Goal: Task Accomplishment & Management: Manage account settings

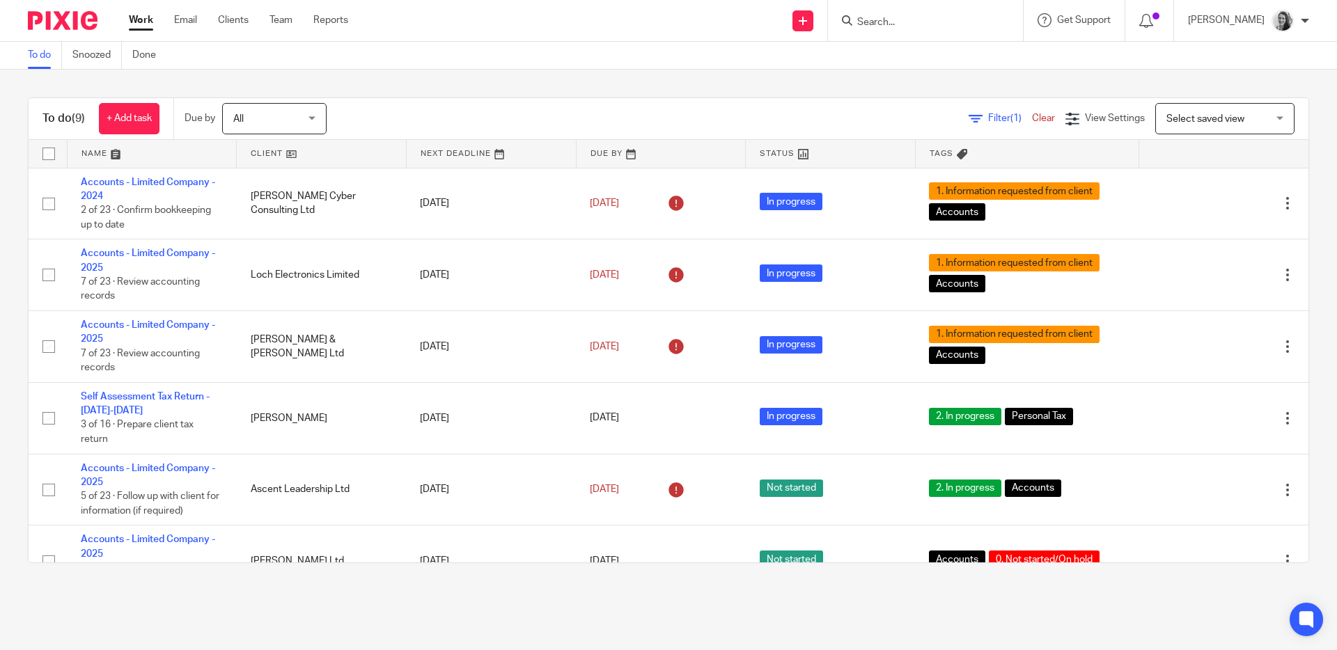
click at [905, 22] on input "Search" at bounding box center [918, 23] width 125 height 13
type input "bai"
click at [938, 77] on link at bounding box center [954, 75] width 203 height 21
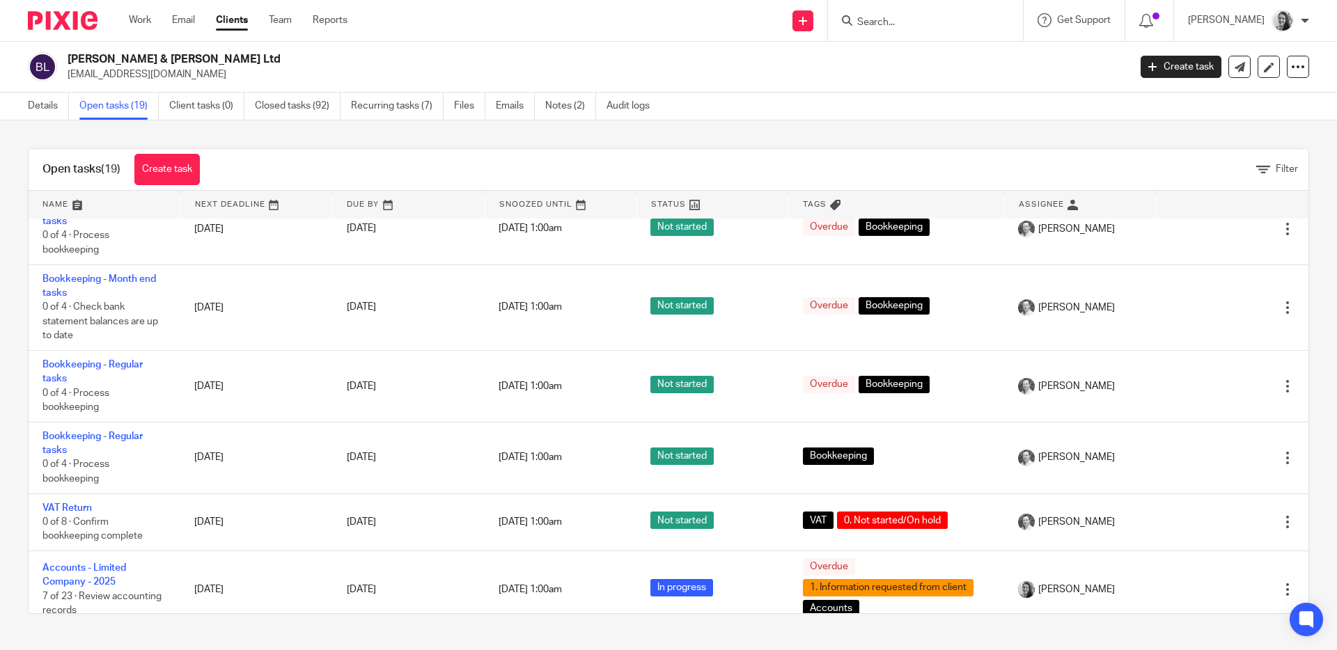
scroll to position [1026, 0]
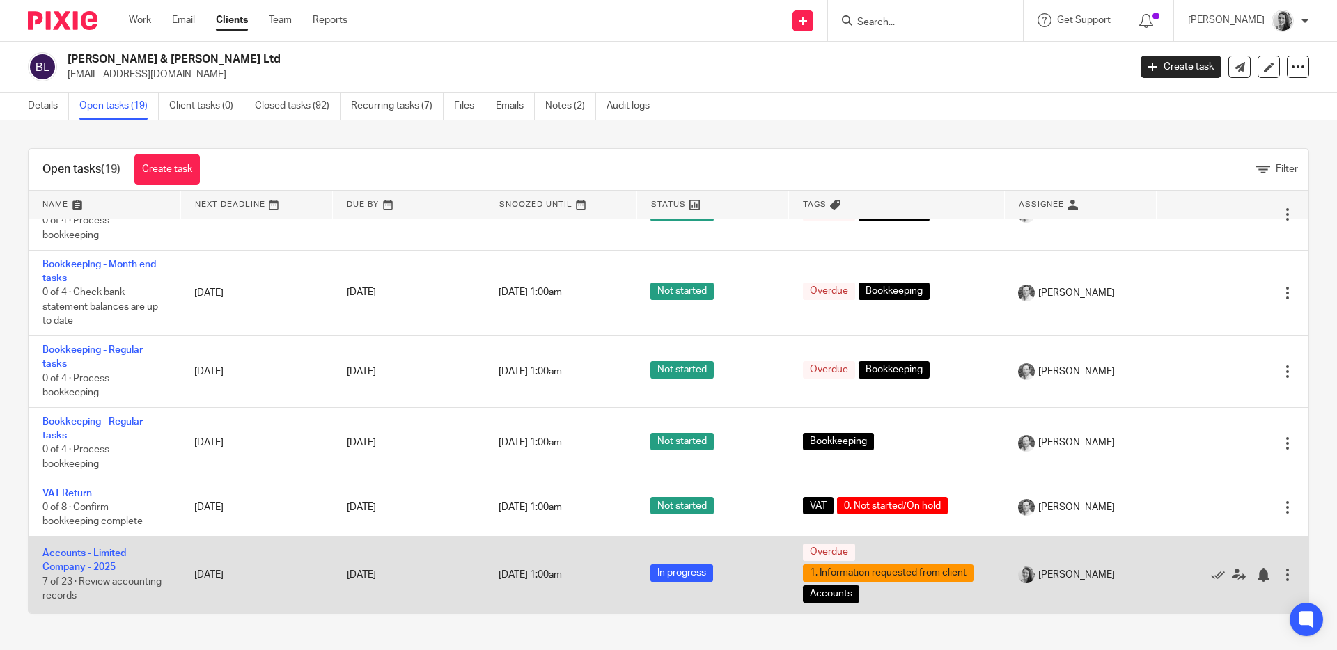
click at [91, 552] on link "Accounts - Limited Company - 2025" at bounding box center [84, 561] width 84 height 24
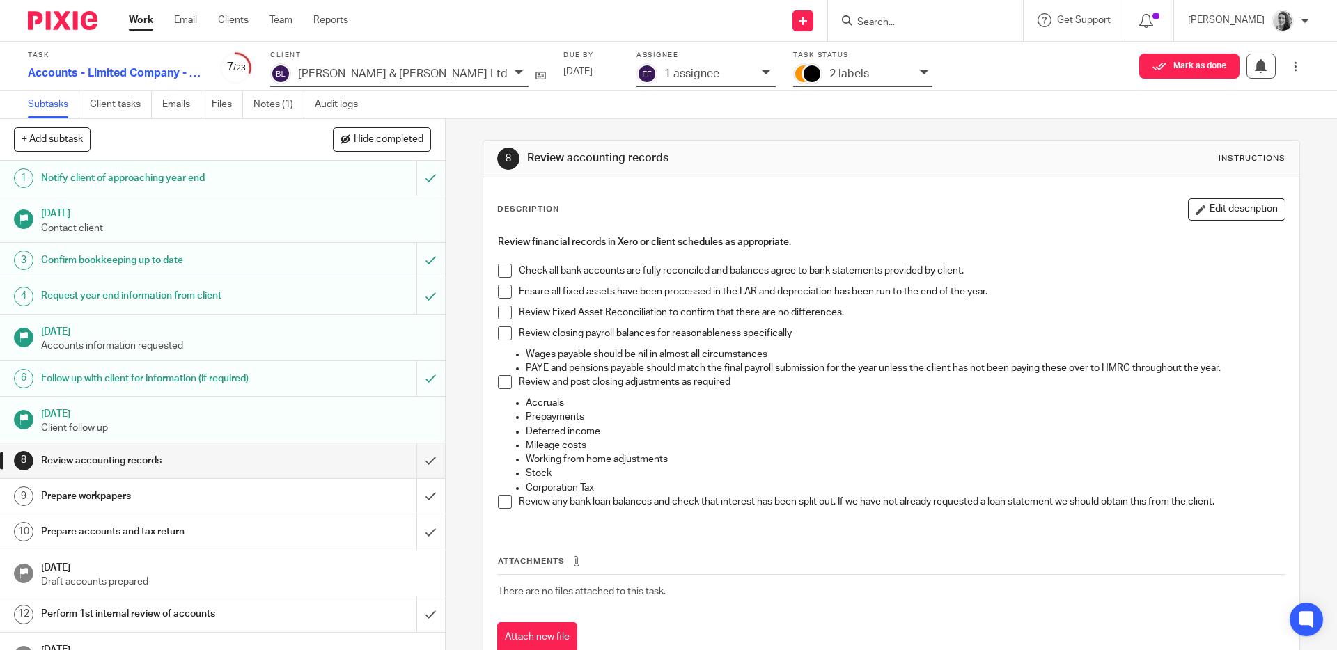
click at [498, 267] on span at bounding box center [505, 271] width 14 height 14
click at [502, 292] on span at bounding box center [505, 292] width 14 height 14
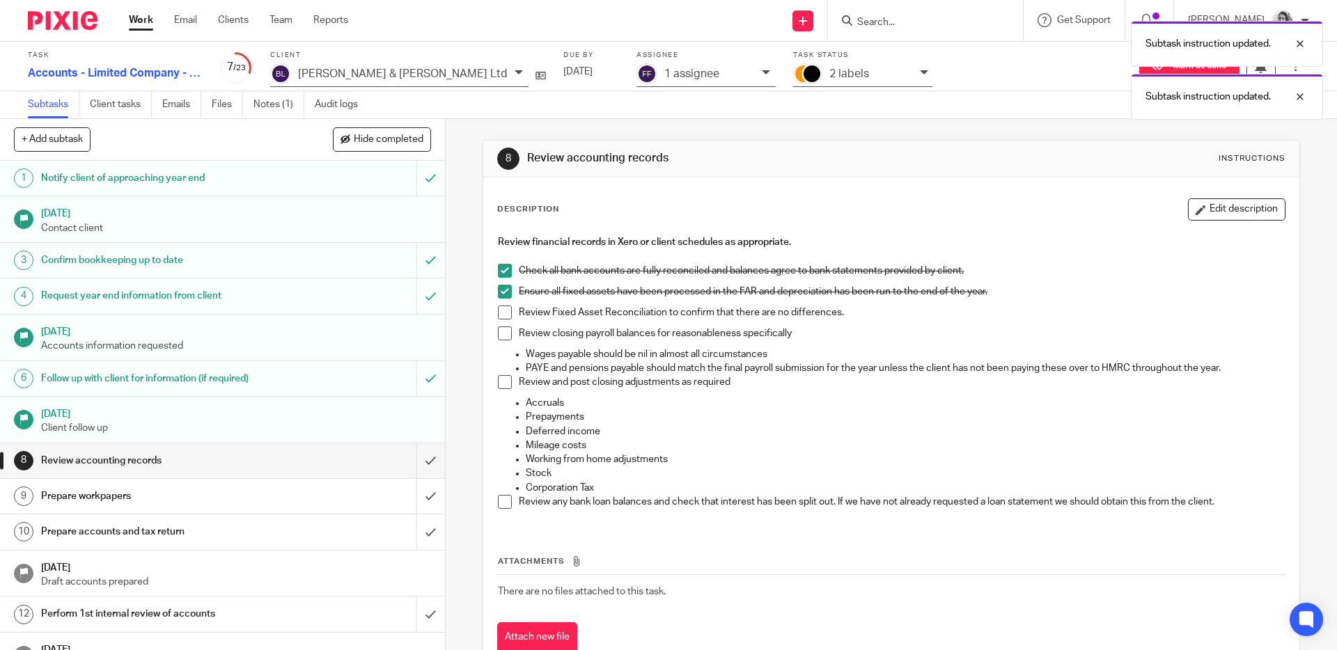
click at [499, 312] on span at bounding box center [505, 313] width 14 height 14
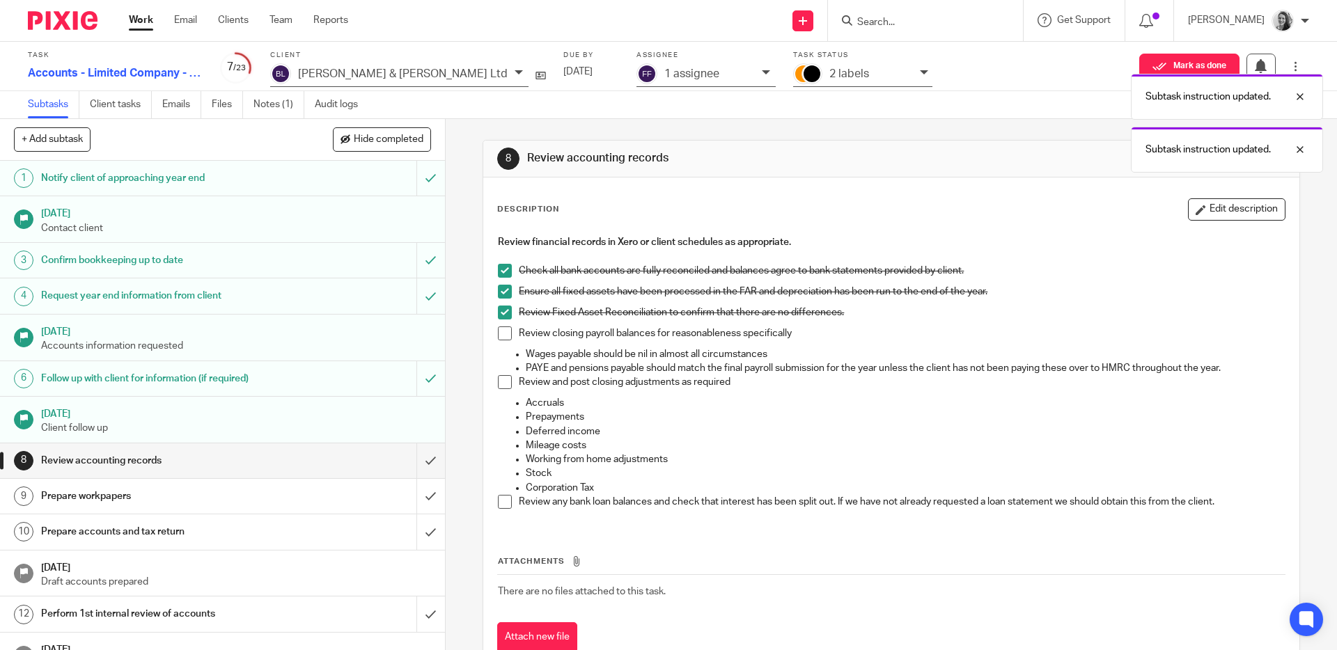
click at [500, 336] on span at bounding box center [505, 334] width 14 height 14
click at [498, 376] on span at bounding box center [505, 382] width 14 height 14
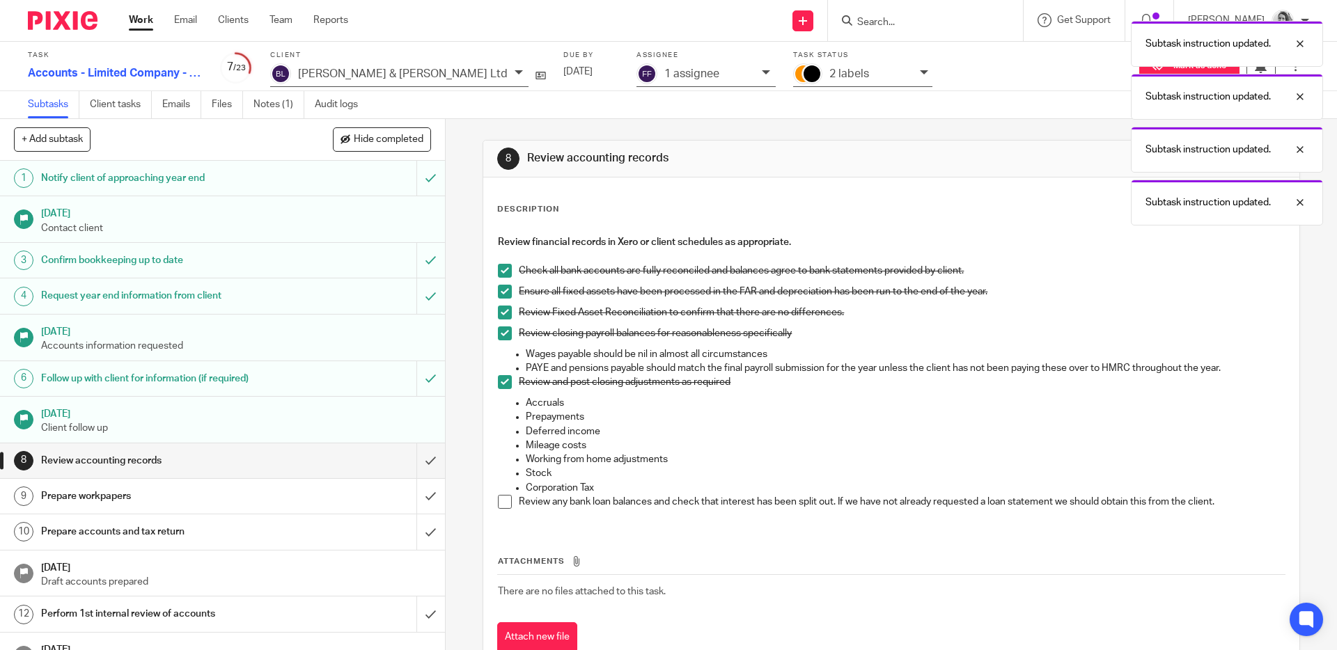
click at [499, 503] on span at bounding box center [505, 502] width 14 height 14
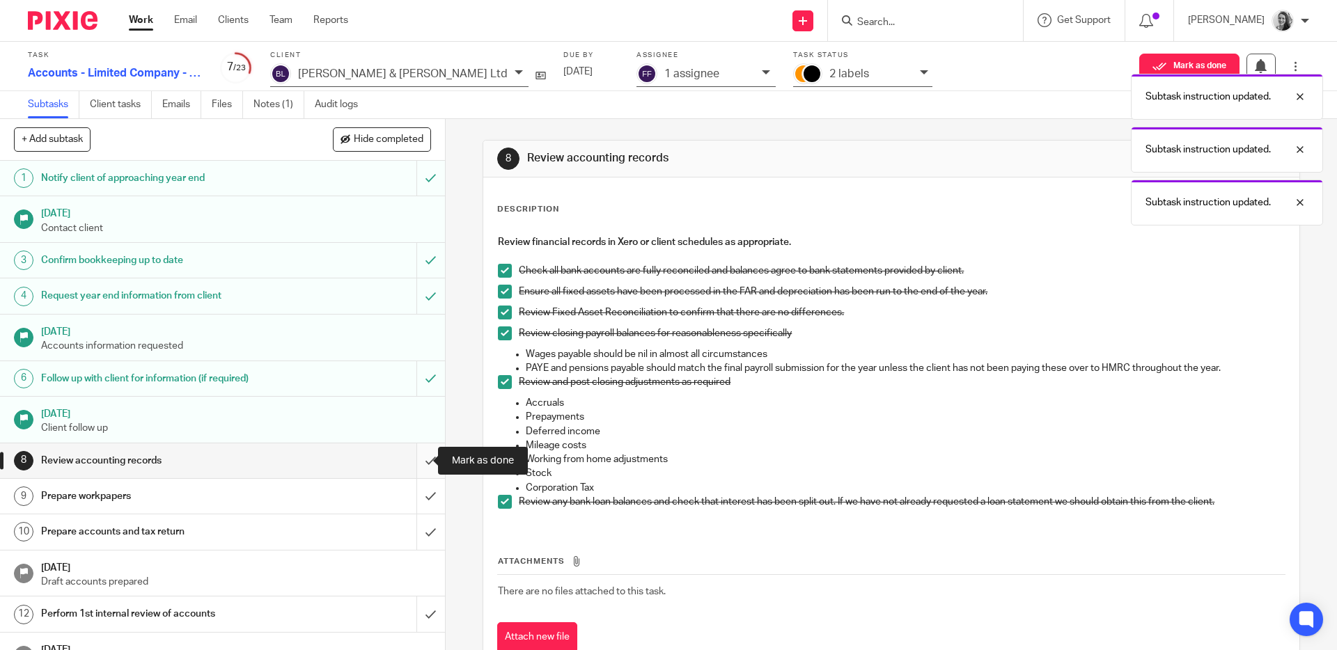
click at [418, 457] on input "submit" at bounding box center [222, 461] width 445 height 35
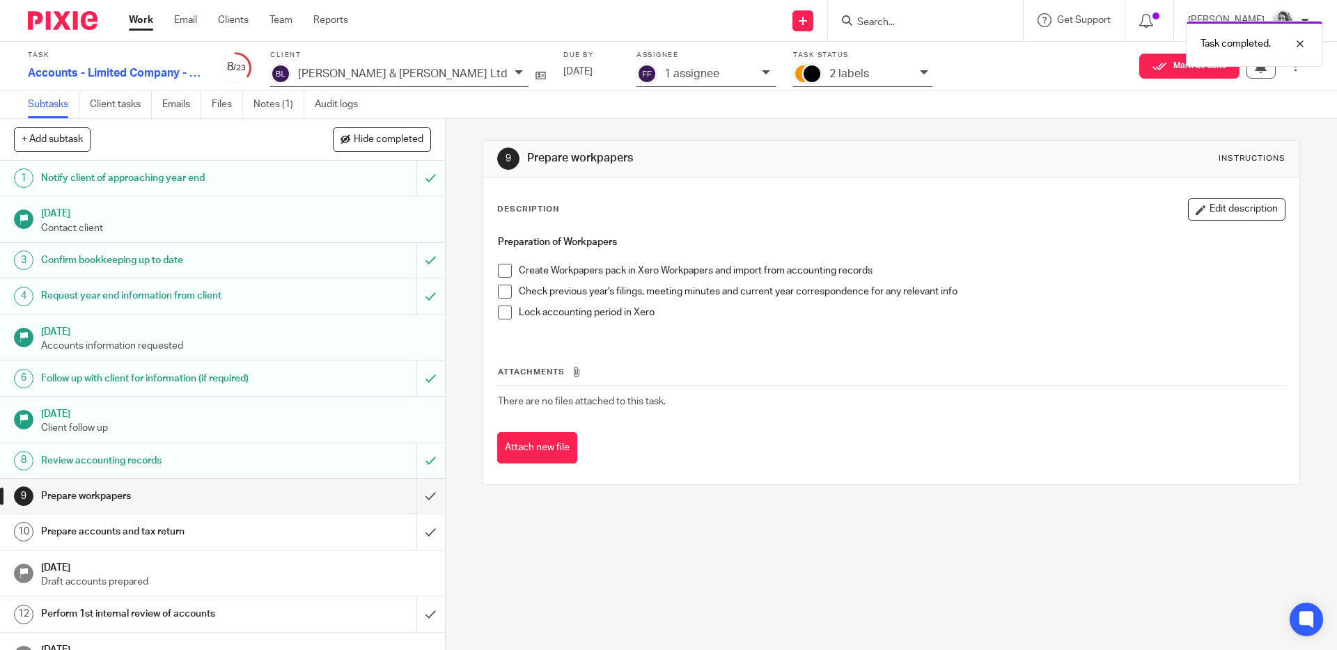
click at [500, 268] on span at bounding box center [505, 271] width 14 height 14
click at [500, 288] on span at bounding box center [505, 292] width 14 height 14
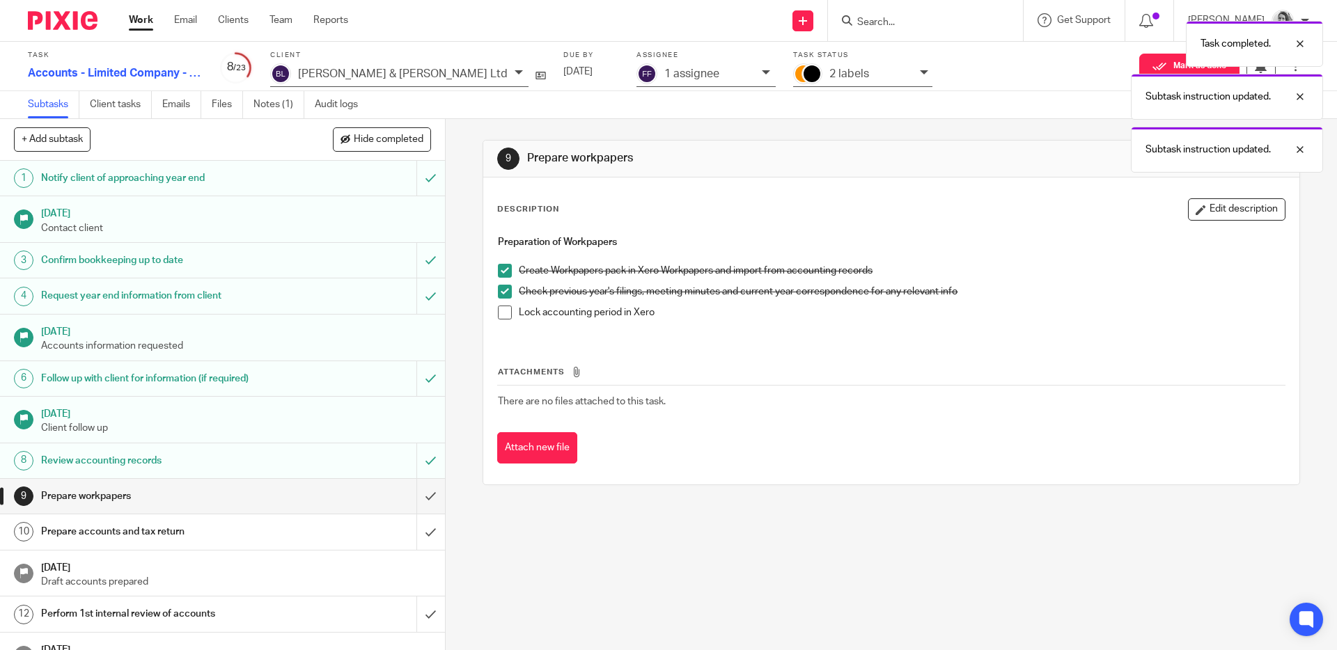
click at [500, 308] on span at bounding box center [505, 313] width 14 height 14
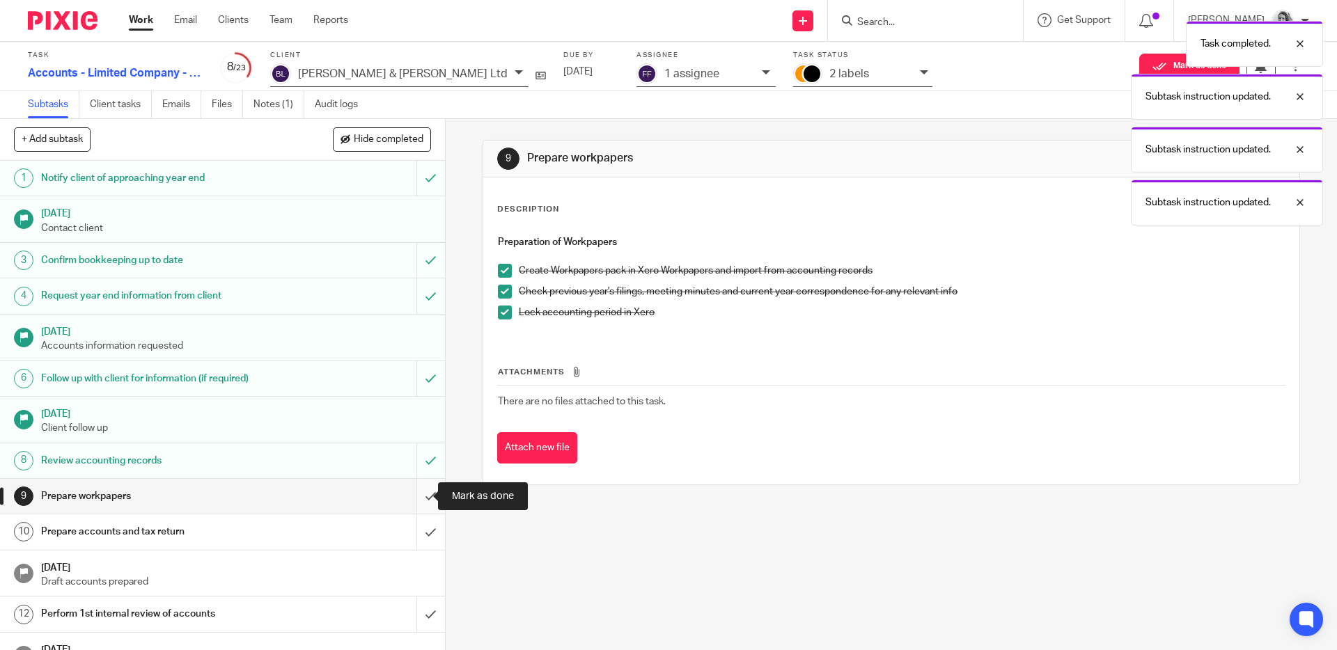
click at [428, 494] on input "submit" at bounding box center [222, 496] width 445 height 35
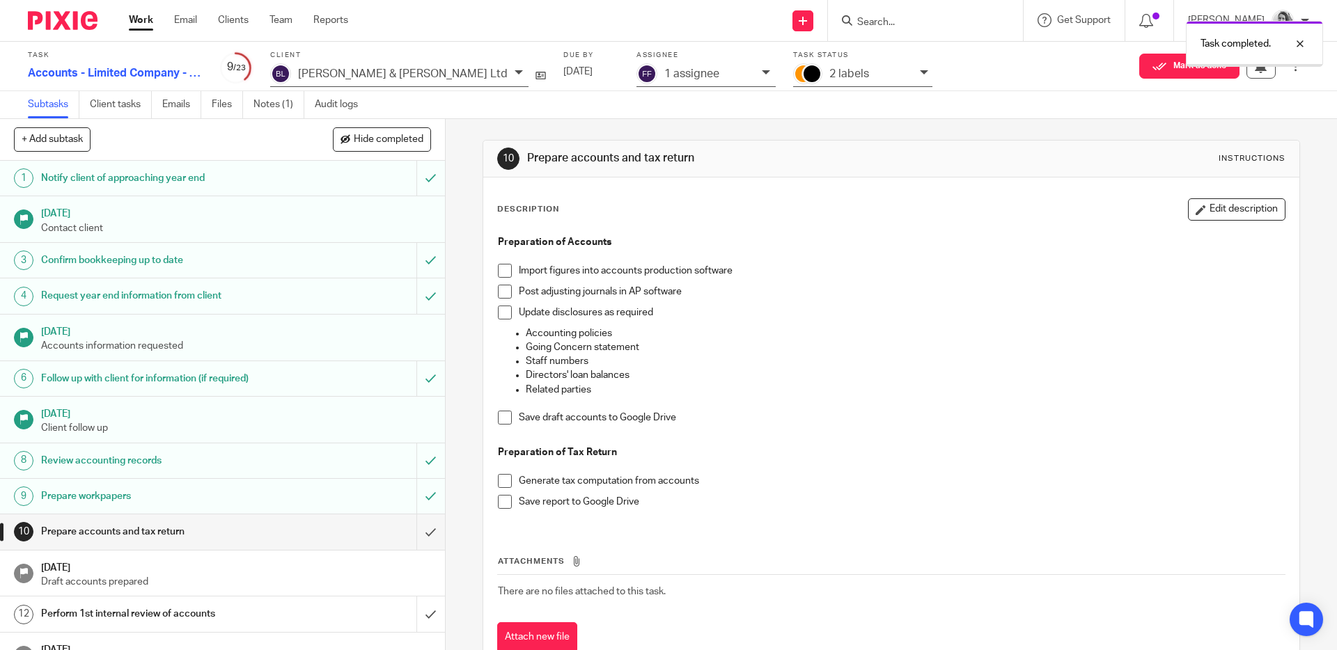
click at [793, 84] on div "2 labels" at bounding box center [862, 75] width 139 height 24
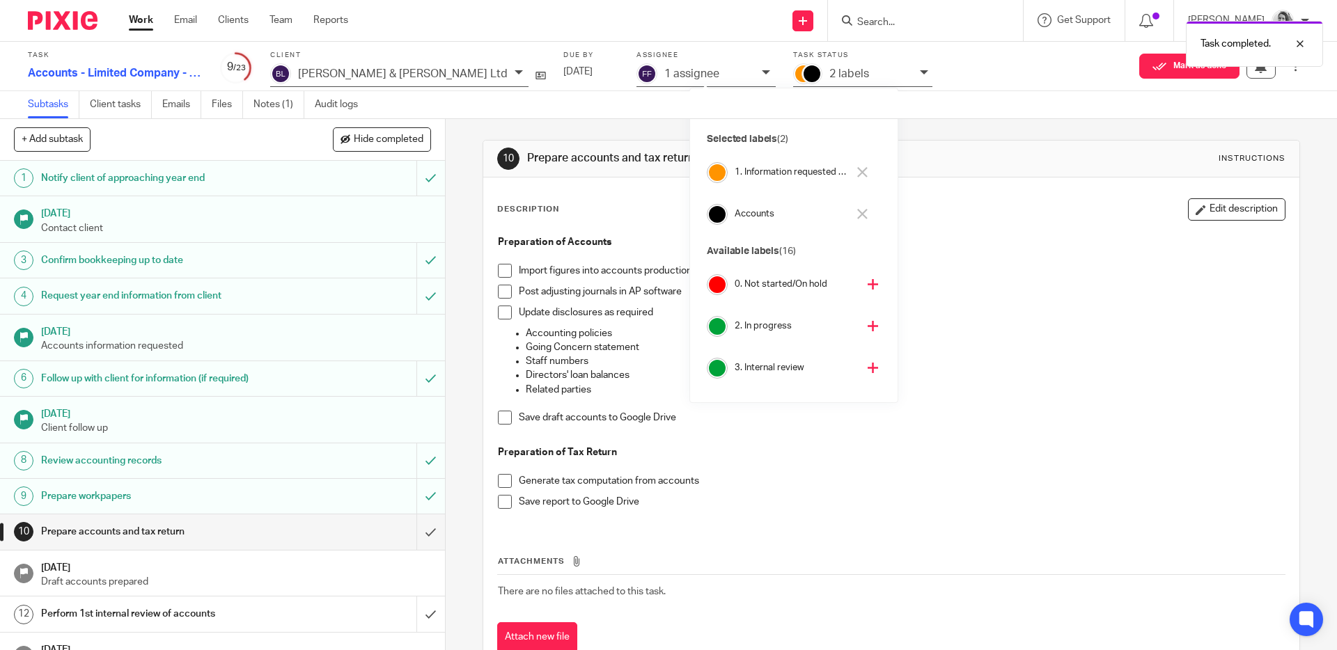
click at [868, 172] on button at bounding box center [862, 173] width 16 height 22
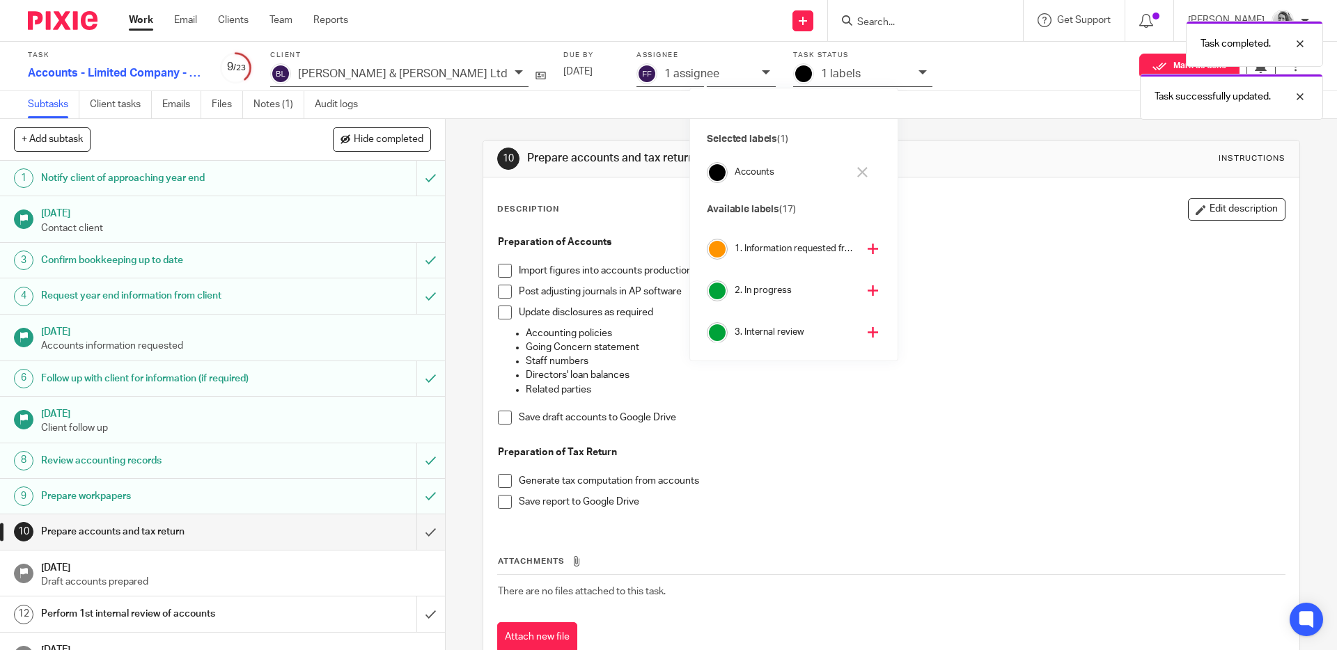
scroll to position [54, 0]
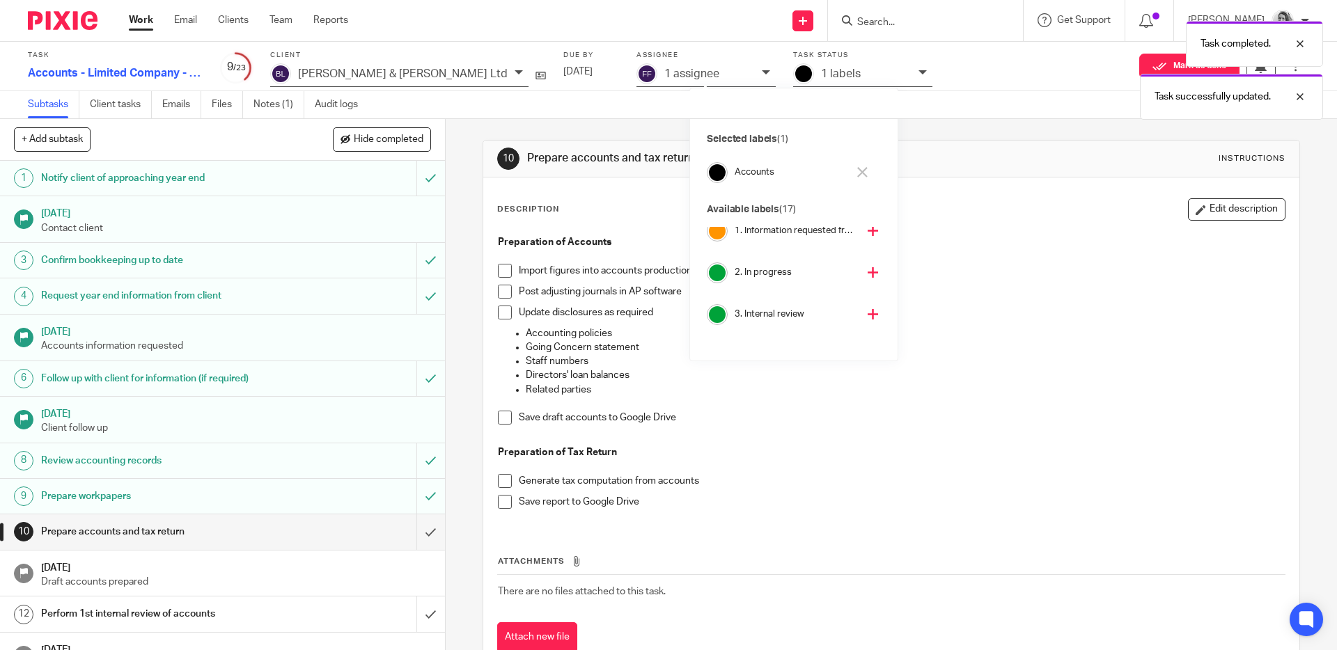
click at [868, 312] on icon at bounding box center [873, 314] width 10 height 10
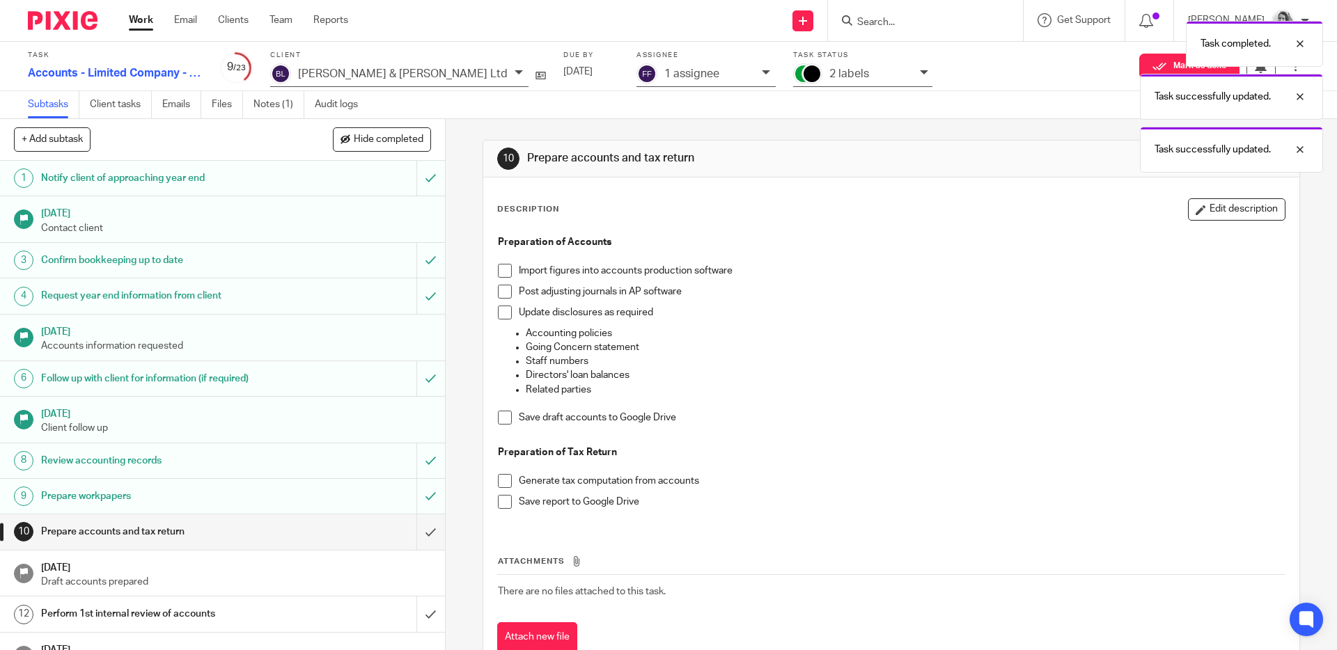
click at [654, 72] on div "1 assignee" at bounding box center [705, 75] width 139 height 24
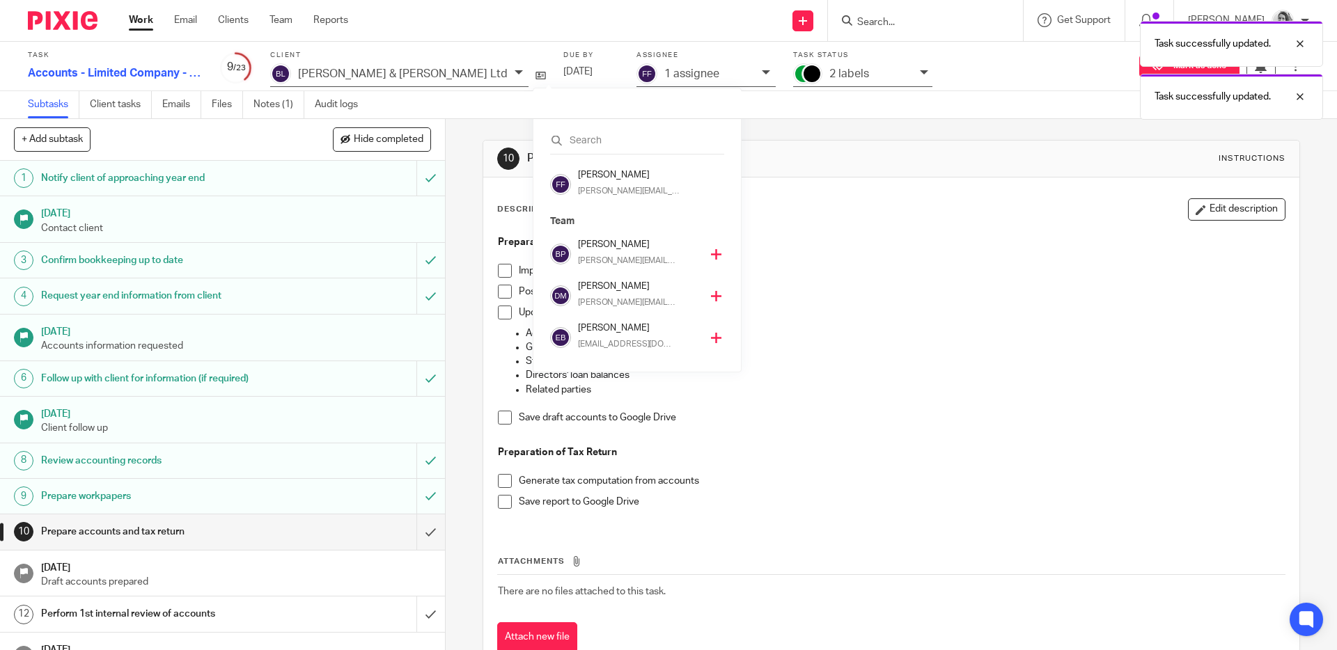
scroll to position [292, 0]
click at [711, 334] on icon at bounding box center [716, 338] width 10 height 10
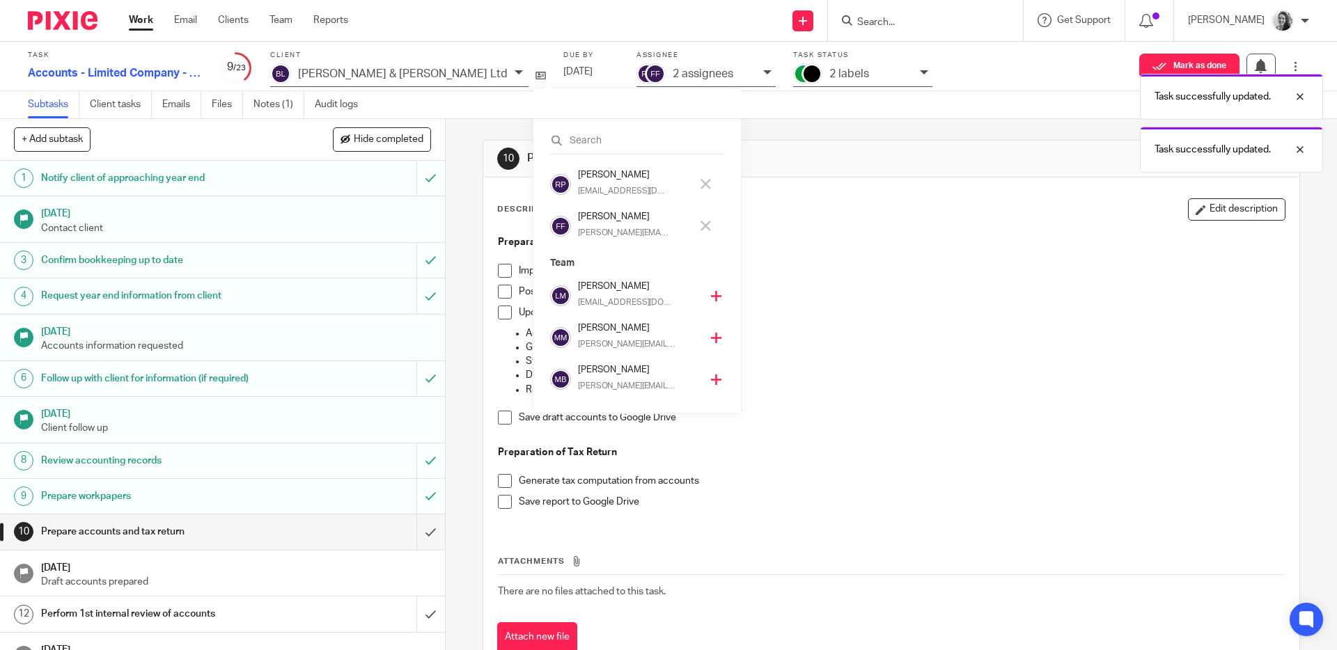
scroll to position [251, 0]
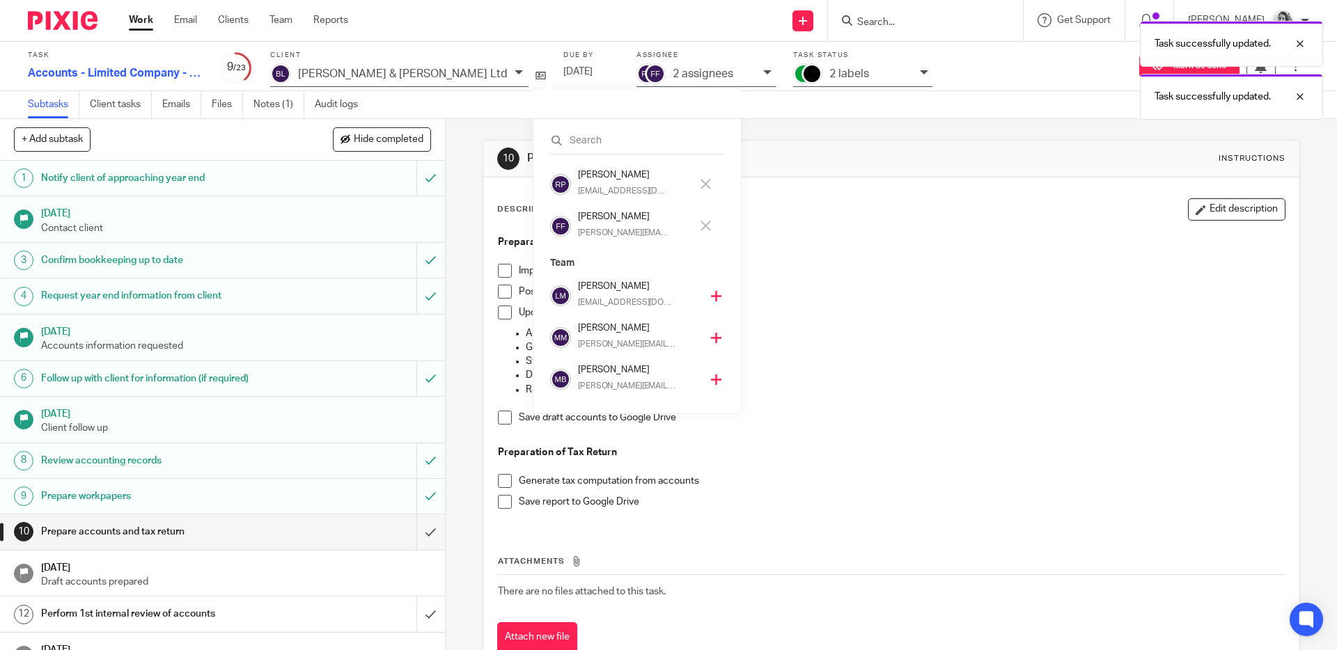
click at [708, 222] on icon at bounding box center [705, 226] width 10 height 10
click at [771, 74] on div "Task successfully updated. Task successfully updated." at bounding box center [995, 67] width 654 height 106
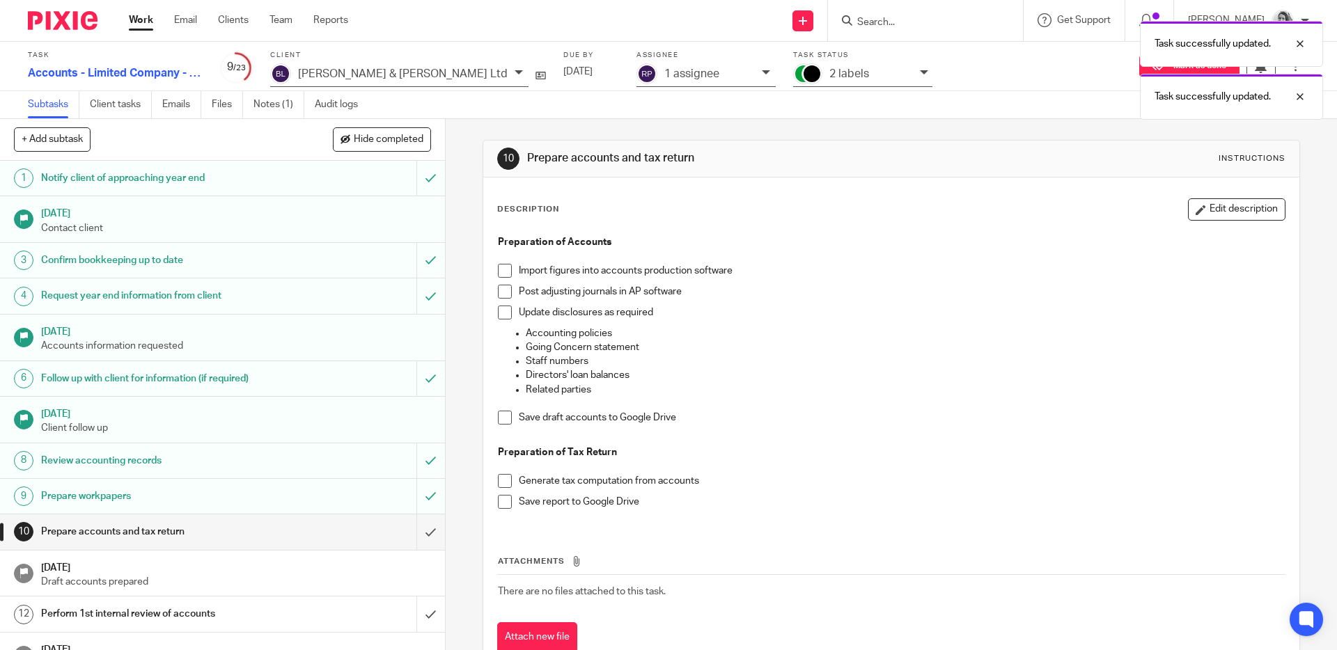
click at [765, 73] on div "Task successfully updated. Task successfully updated." at bounding box center [995, 67] width 654 height 106
click at [740, 68] on div "Task successfully updated. Task successfully updated." at bounding box center [995, 67] width 654 height 106
click at [877, 174] on div "10 Prepare accounts and tax return Instructions" at bounding box center [890, 159] width 815 height 37
click at [503, 270] on span at bounding box center [505, 271] width 14 height 14
click at [506, 296] on span at bounding box center [505, 292] width 14 height 14
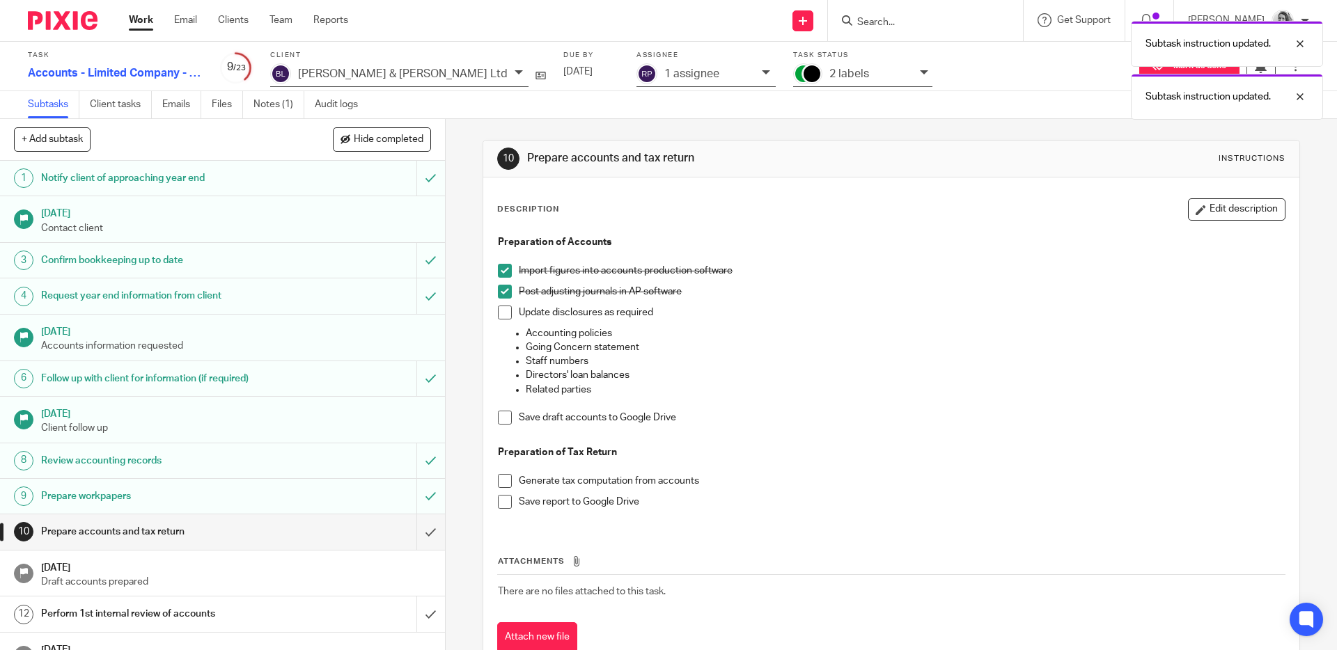
click at [506, 312] on span at bounding box center [505, 313] width 14 height 14
click at [507, 412] on span at bounding box center [505, 418] width 14 height 14
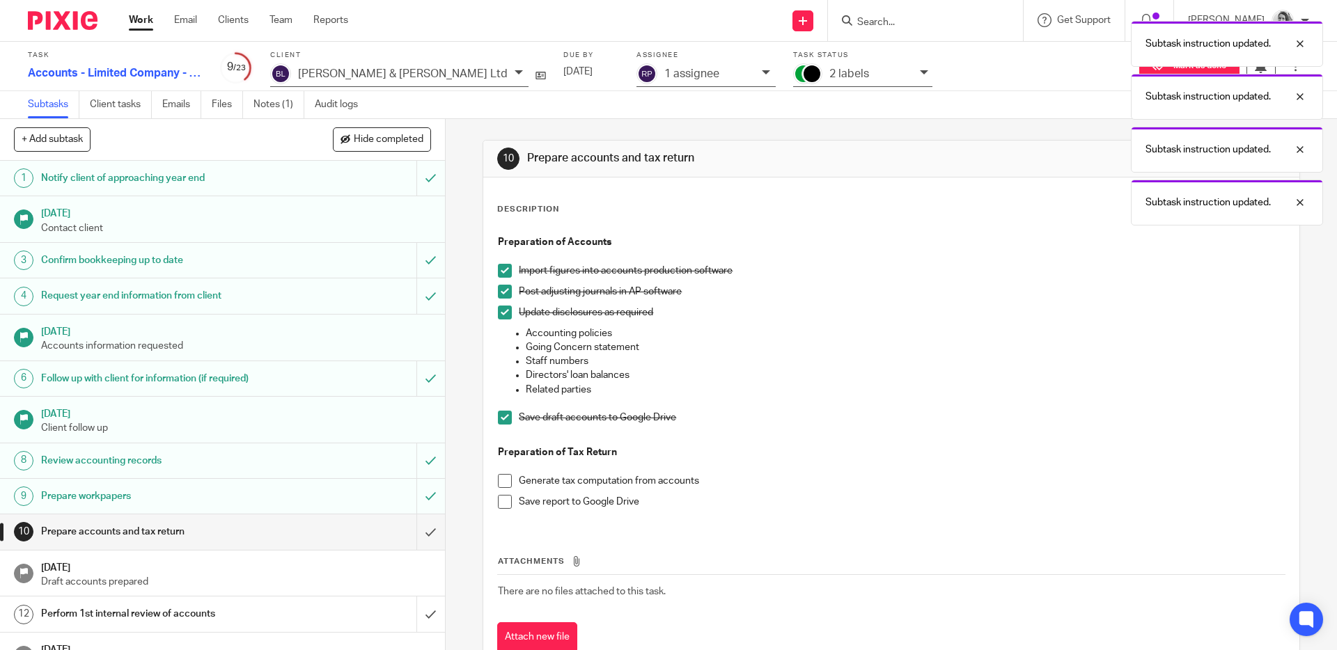
click at [502, 478] on span at bounding box center [505, 481] width 14 height 14
click at [500, 503] on span at bounding box center [505, 502] width 14 height 14
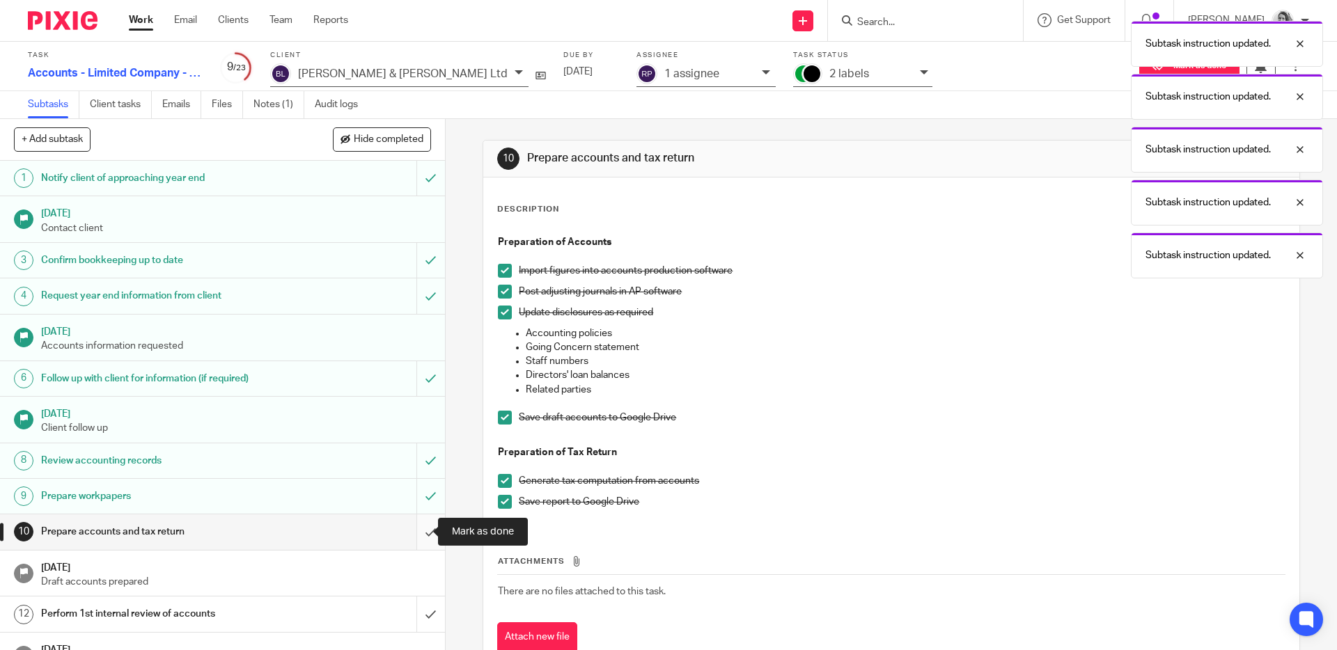
click at [411, 531] on input "submit" at bounding box center [222, 532] width 445 height 35
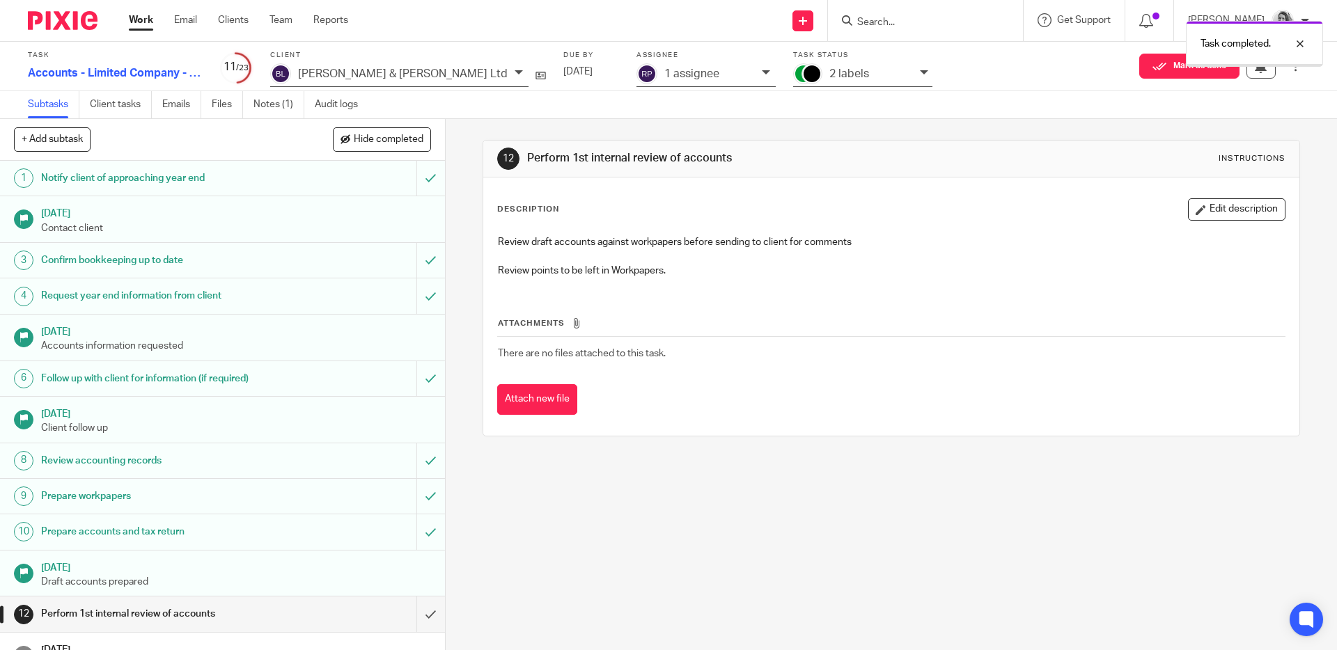
scroll to position [25, 0]
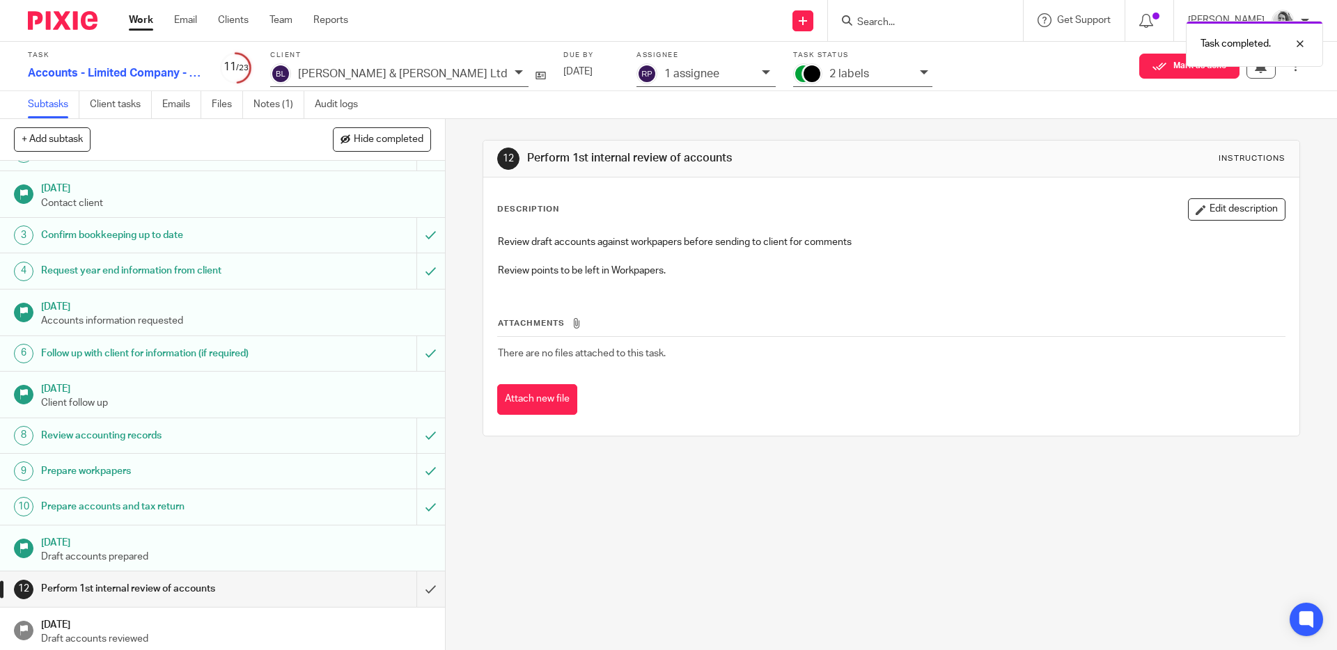
click at [813, 75] on div "2 labels" at bounding box center [862, 75] width 139 height 24
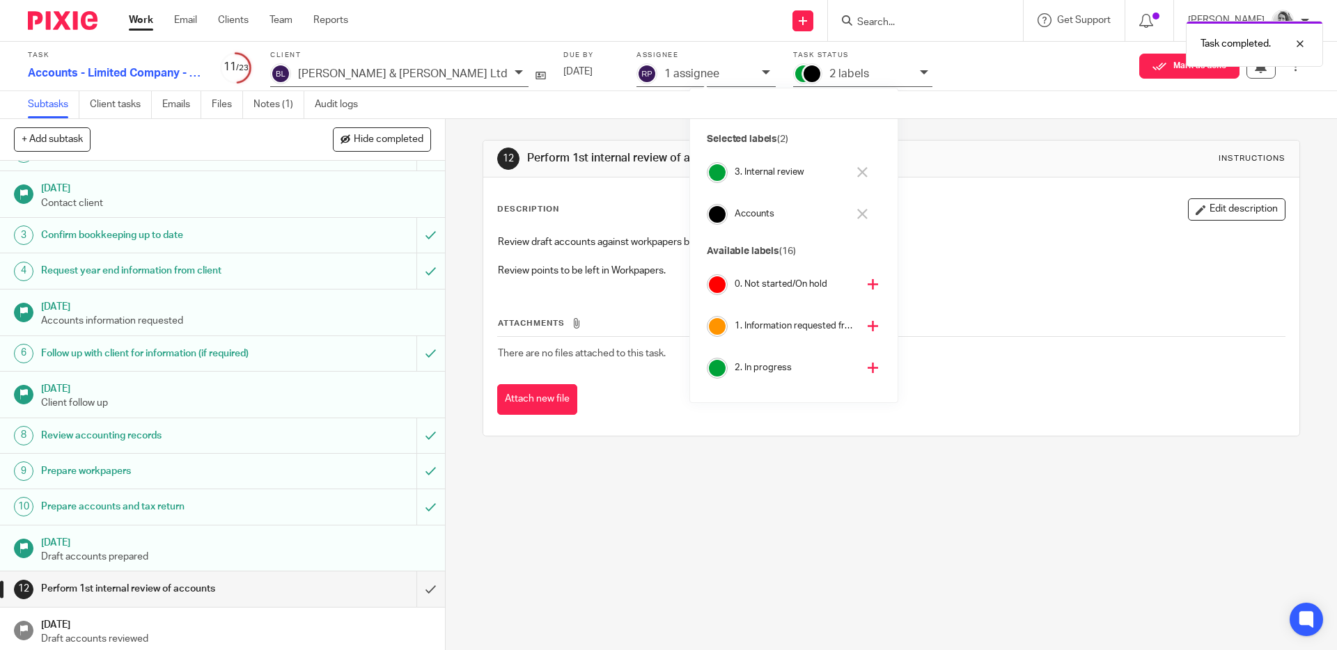
click at [813, 75] on div "2 labels" at bounding box center [862, 75] width 139 height 24
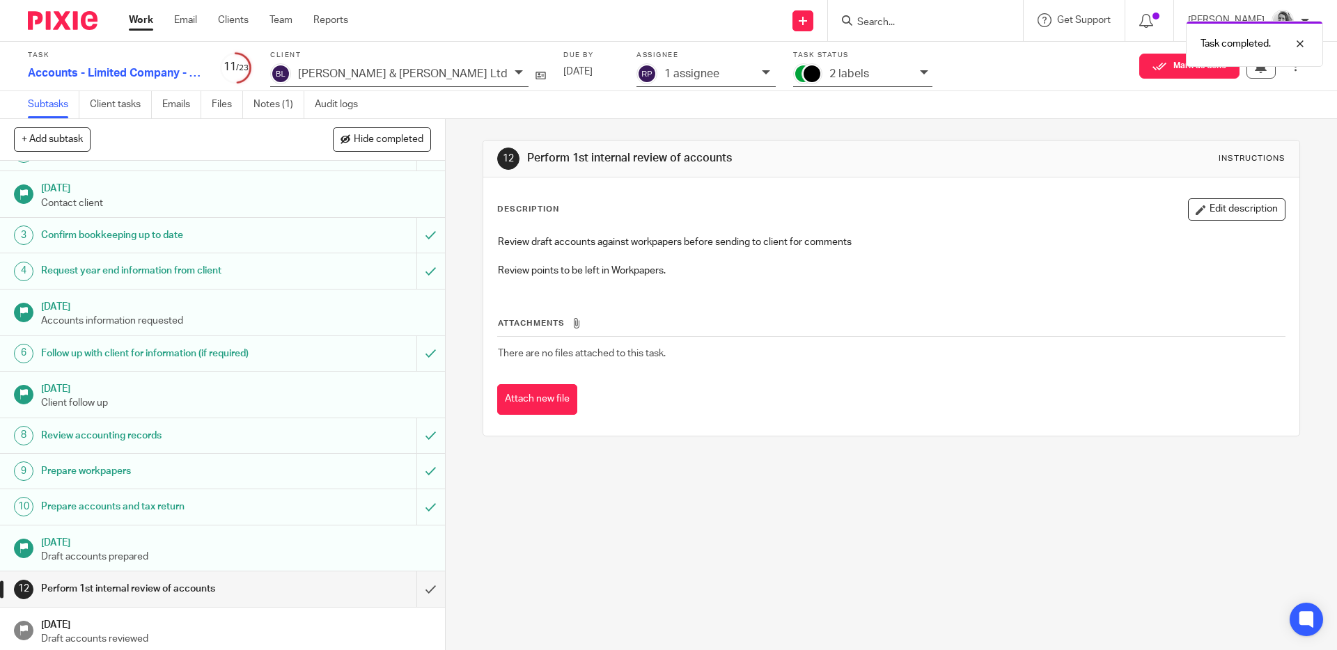
click at [664, 68] on p "1 assignee" at bounding box center [691, 74] width 55 height 13
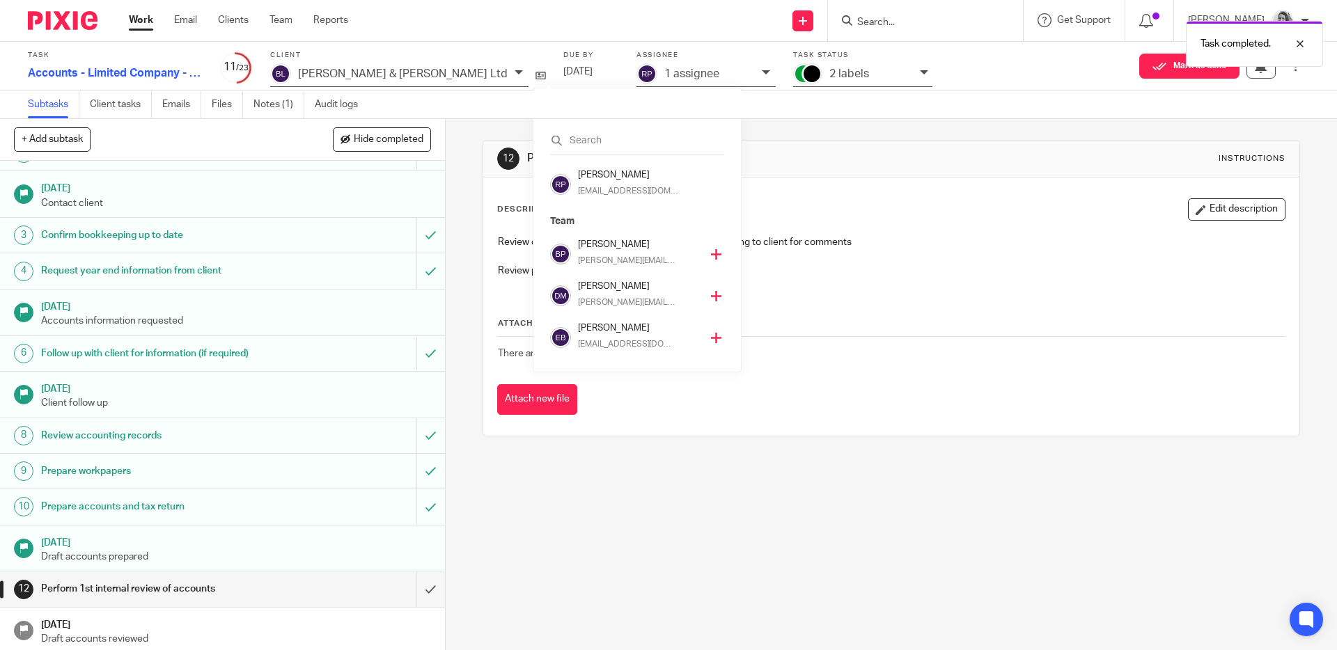
click at [664, 68] on p "1 assignee" at bounding box center [691, 74] width 55 height 13
click at [897, 256] on p at bounding box center [891, 256] width 786 height 14
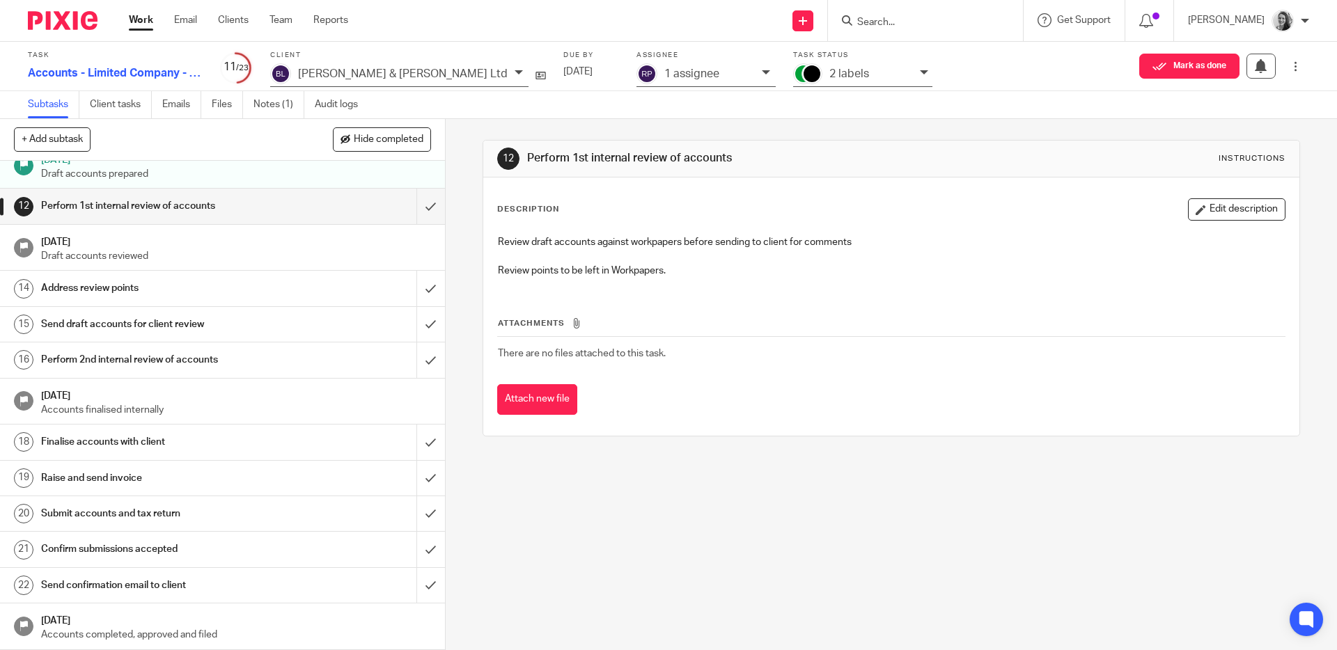
scroll to position [0, 0]
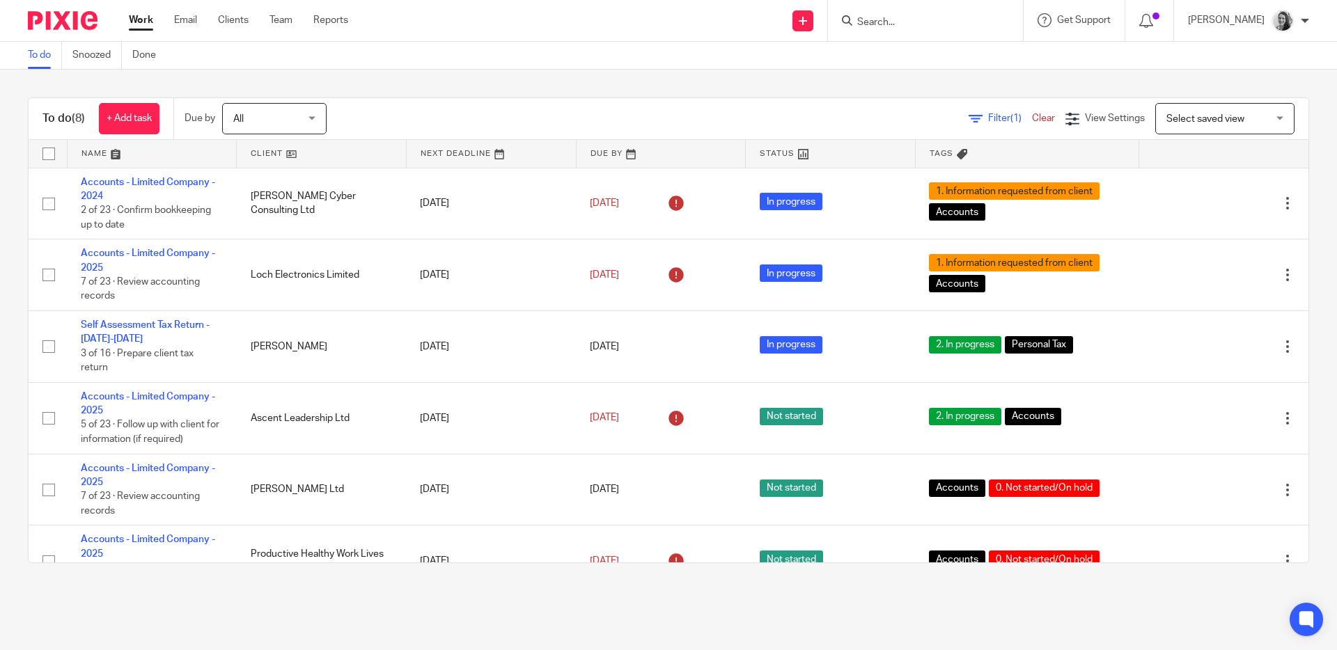
click at [905, 23] on input "Search" at bounding box center [918, 23] width 125 height 13
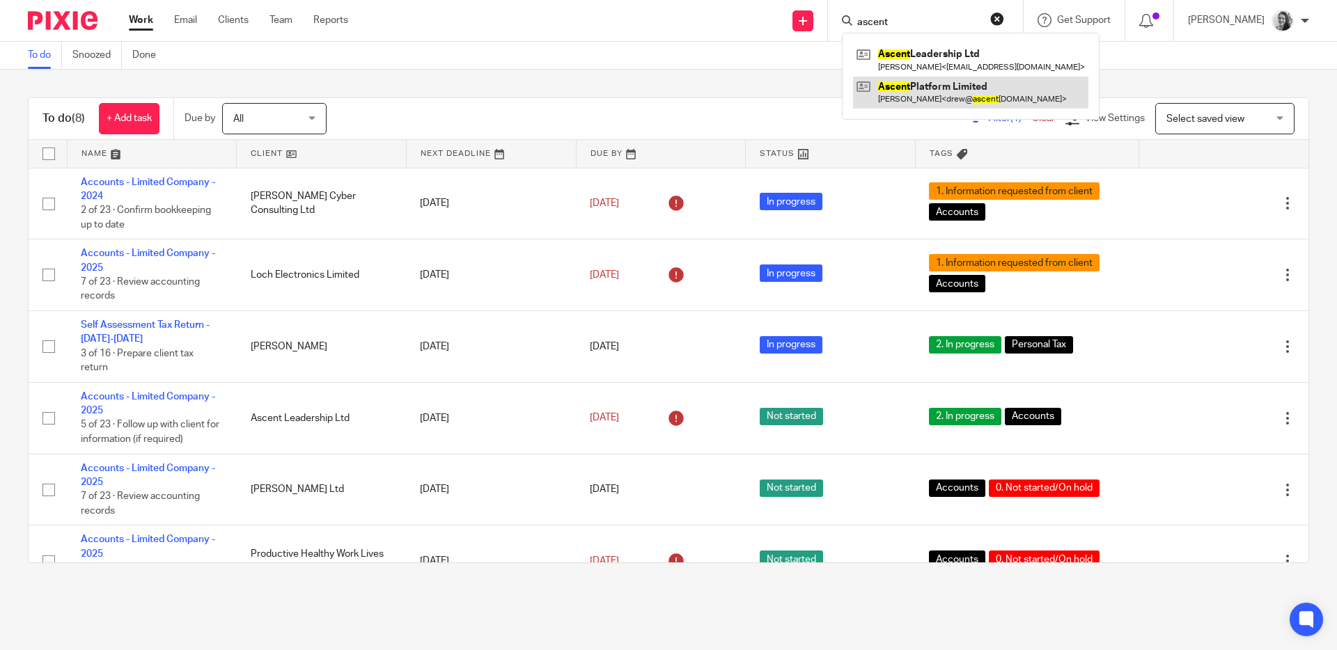
type input "ascent"
click at [965, 91] on link at bounding box center [970, 93] width 235 height 32
